Goal: Find contact information: Find contact information

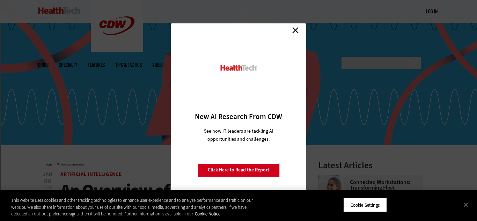
scroll to position [81, 0]
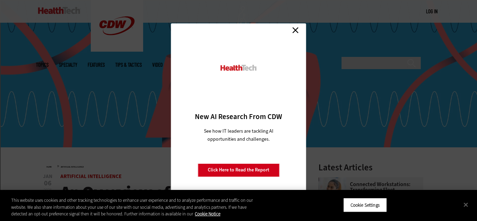
click at [297, 31] on link "Close" at bounding box center [295, 30] width 10 height 10
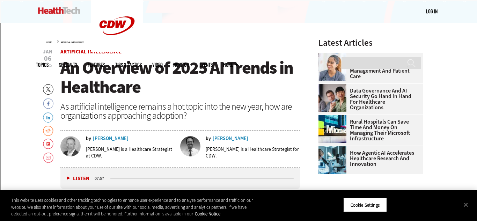
scroll to position [210, 0]
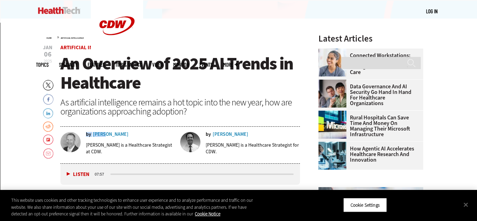
drag, startPoint x: 126, startPoint y: 134, endPoint x: 104, endPoint y: 135, distance: 22.0
click at [104, 135] on div "by [PERSON_NAME]" at bounding box center [130, 134] width 89 height 5
click at [104, 135] on div "[PERSON_NAME]" at bounding box center [111, 134] width 36 height 5
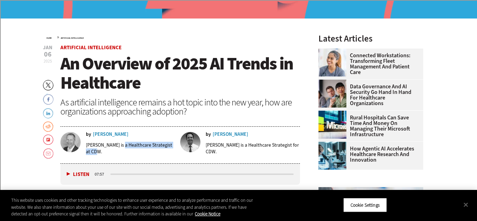
drag, startPoint x: 122, startPoint y: 143, endPoint x: 168, endPoint y: 150, distance: 46.6
click at [168, 150] on p "[PERSON_NAME] is a Healthcare Strategist at CDW." at bounding box center [130, 148] width 89 height 13
copy p "Healthcare Strategist at CDW."
drag, startPoint x: 235, startPoint y: 144, endPoint x: 297, endPoint y: 146, distance: 61.4
click at [297, 146] on div "[PERSON_NAME] is a Healthcare Strategist for CDW." at bounding box center [253, 148] width 94 height 13
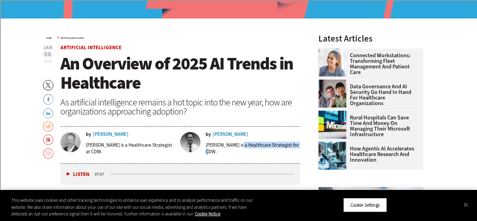
copy p "Healthcare Strategist for CDW."
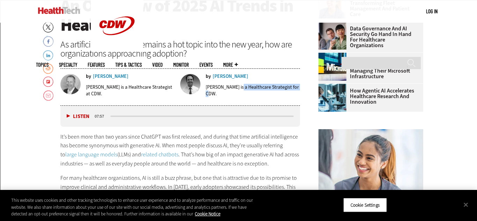
scroll to position [268, 0]
